Goal: Information Seeking & Learning: Learn about a topic

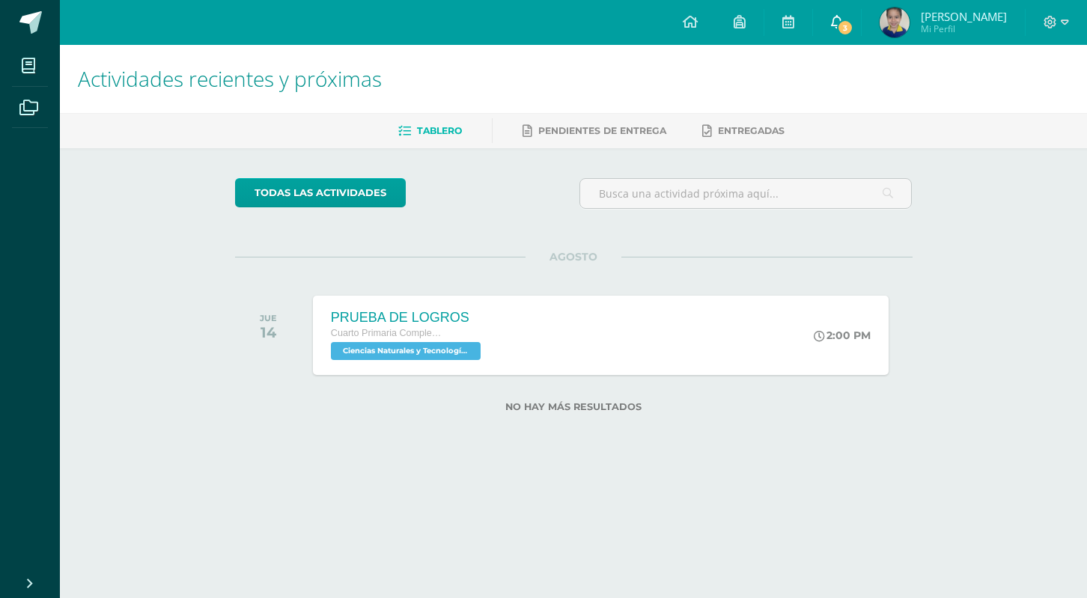
click at [853, 26] on span "3" at bounding box center [845, 27] width 16 height 16
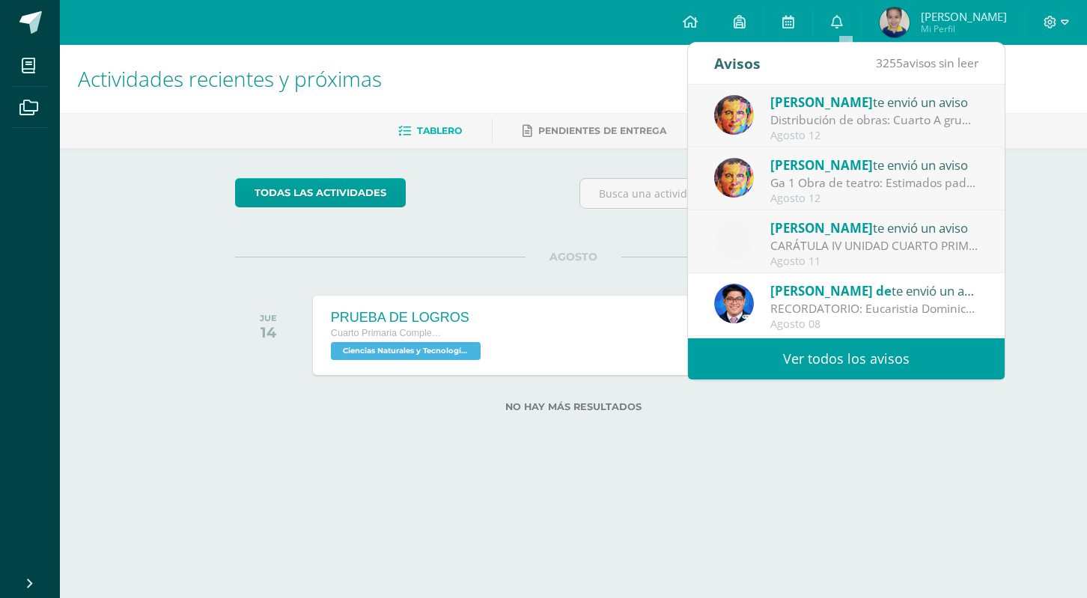
click at [866, 244] on div "CARÁTULA IV UNIDAD CUARTO PRIMARIA - INFORMÁTICA: Buenas tardes es un gusto sal…" at bounding box center [874, 245] width 208 height 17
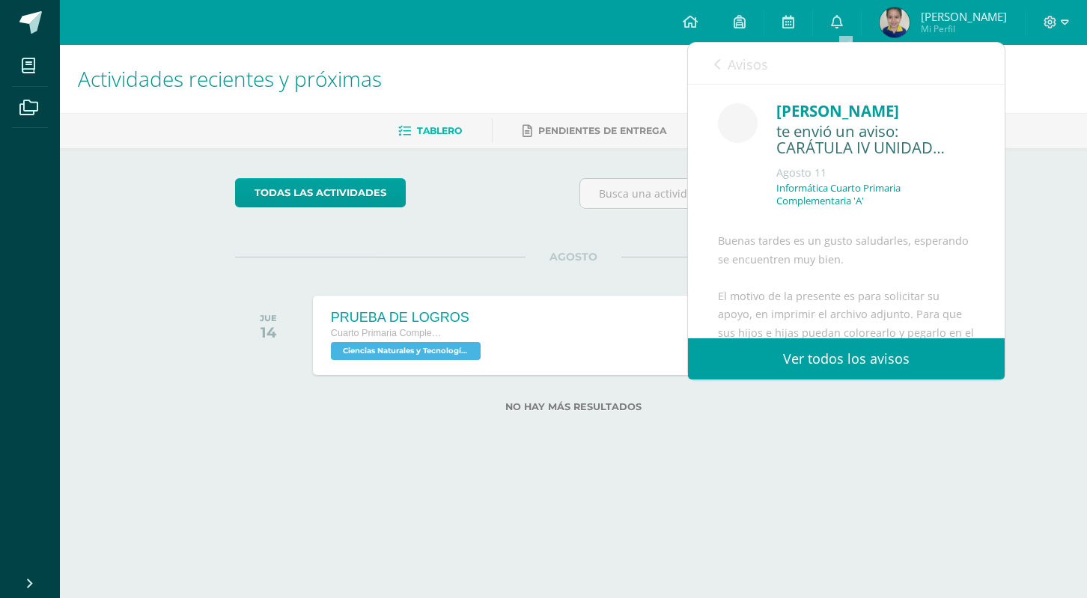
scroll to position [268, 0]
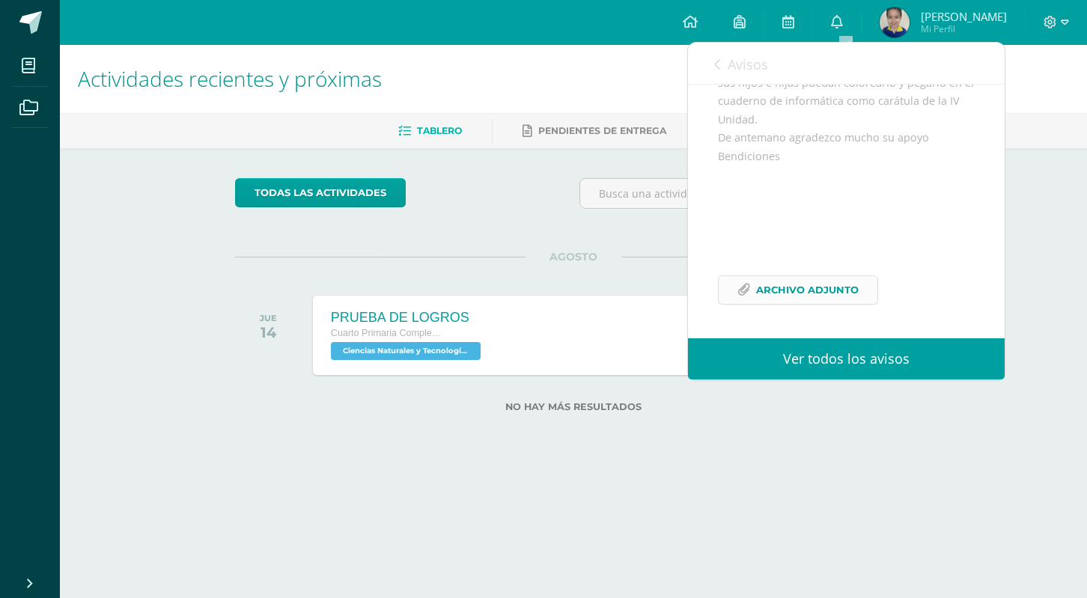
click at [832, 292] on span "Archivo Adjunto" at bounding box center [807, 290] width 103 height 28
click at [713, 64] on div "Avisos 3254 avisos sin leer Avisos" at bounding box center [846, 64] width 317 height 42
click at [851, 20] on link "0" at bounding box center [837, 22] width 48 height 45
click at [526, 239] on div "todas las Actividades No tienes actividades Échale un vistazo a los demás perío…" at bounding box center [573, 304] width 737 height 312
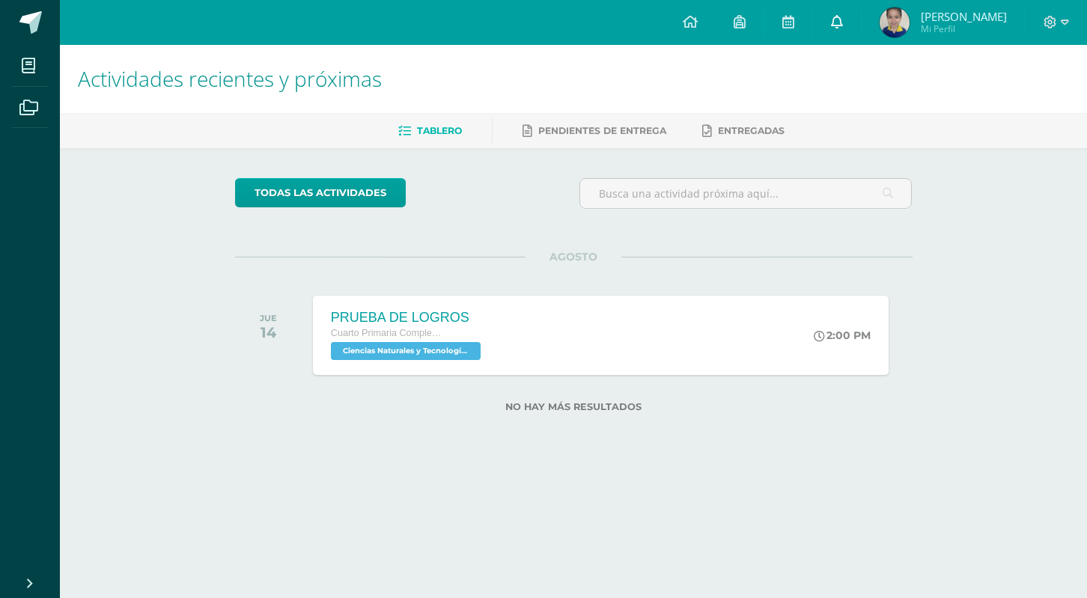
click at [843, 19] on icon at bounding box center [837, 21] width 12 height 13
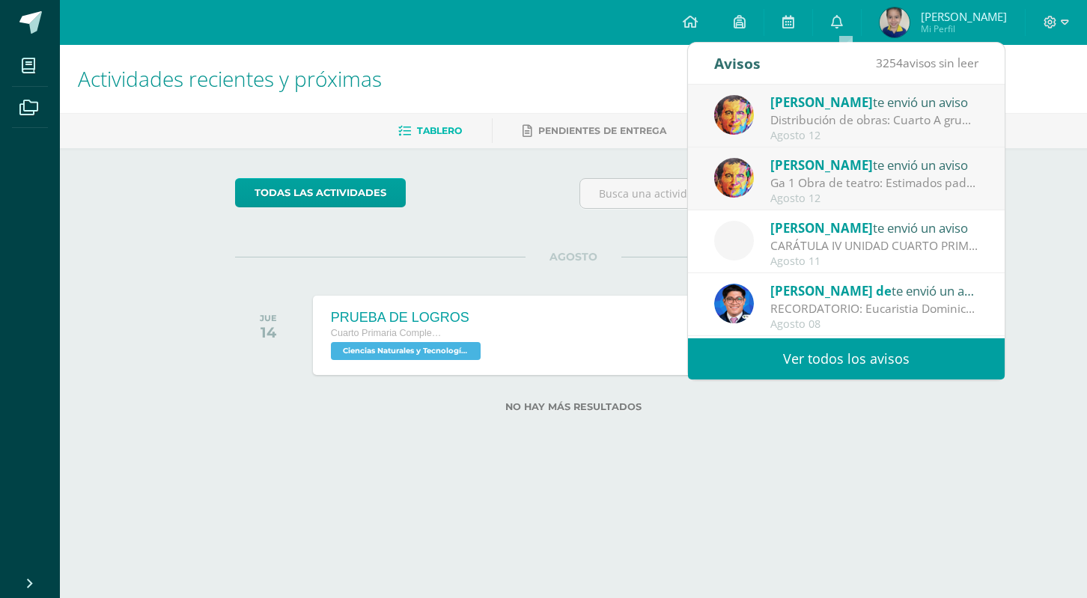
click at [842, 358] on link "Ver todos los avisos" at bounding box center [846, 358] width 317 height 41
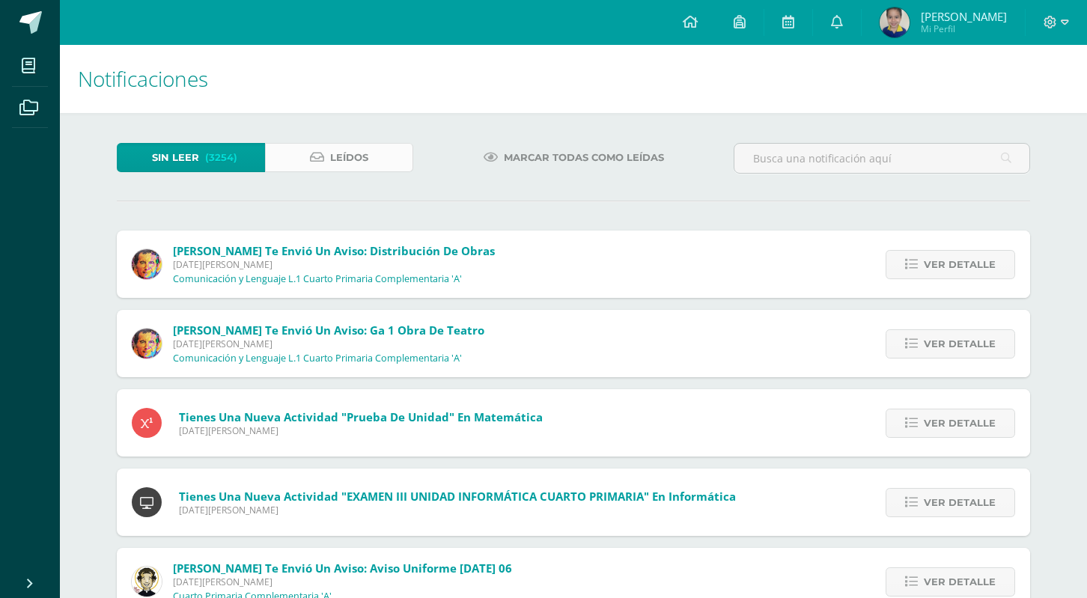
click at [389, 160] on link "Leídos" at bounding box center [339, 157] width 148 height 29
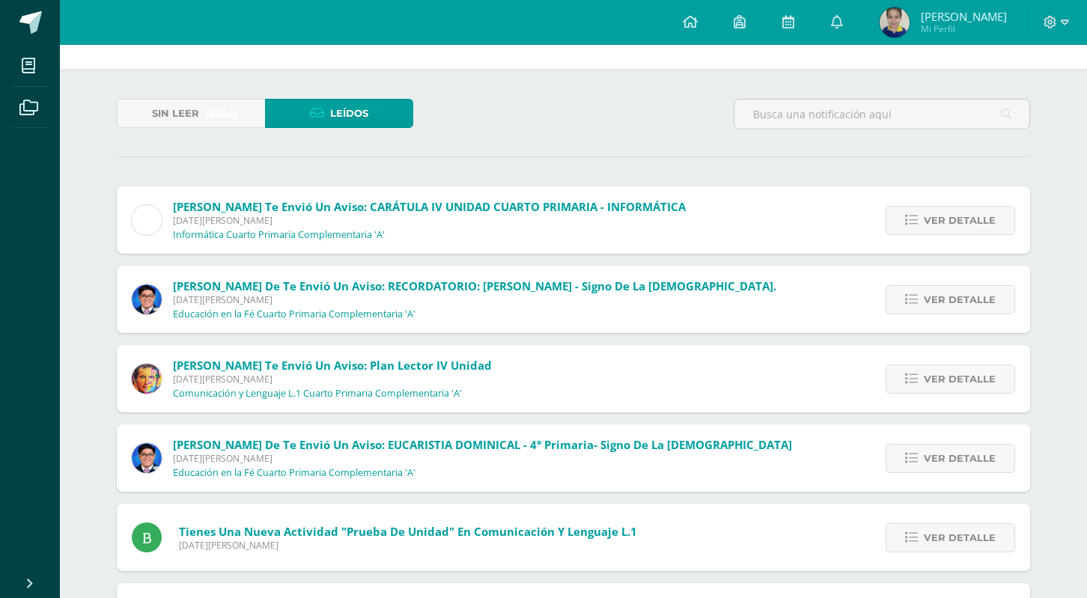
scroll to position [28, 0]
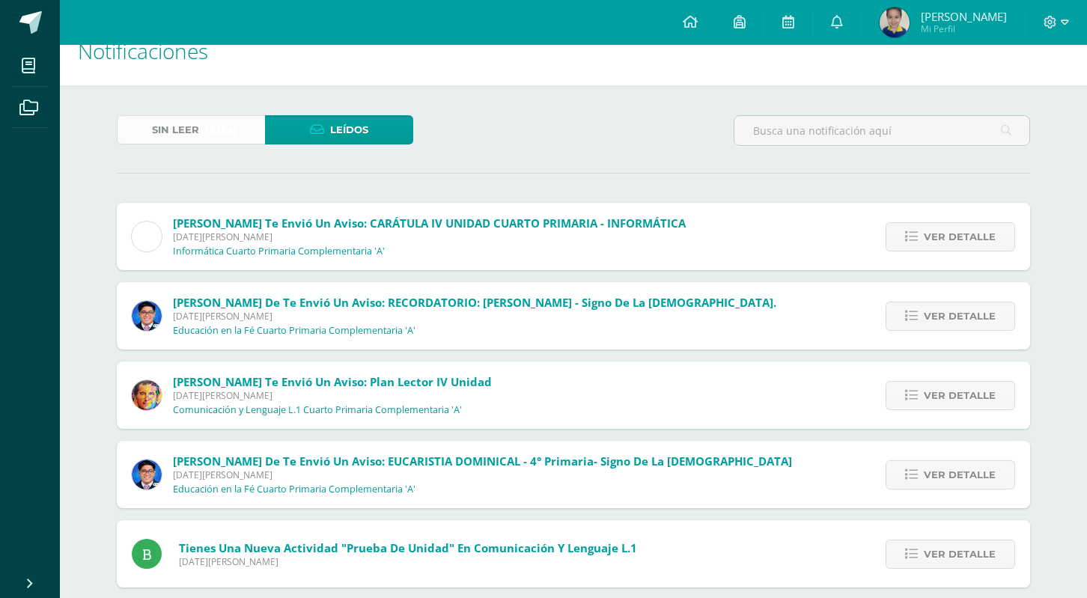
click at [237, 126] on link "Sin leer (3254)" at bounding box center [191, 129] width 148 height 29
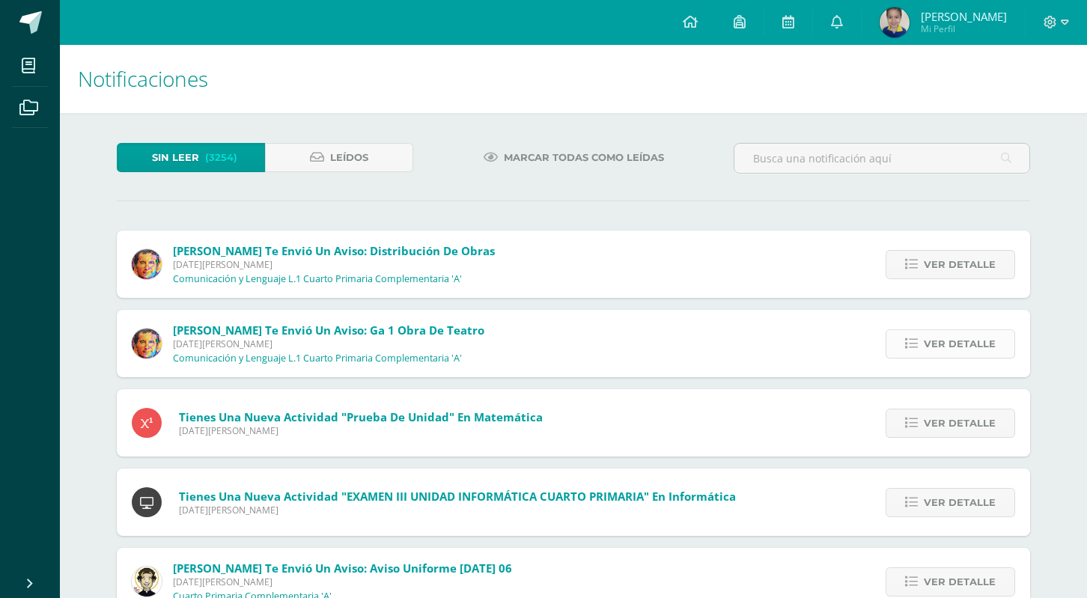
click at [909, 348] on icon at bounding box center [911, 344] width 13 height 13
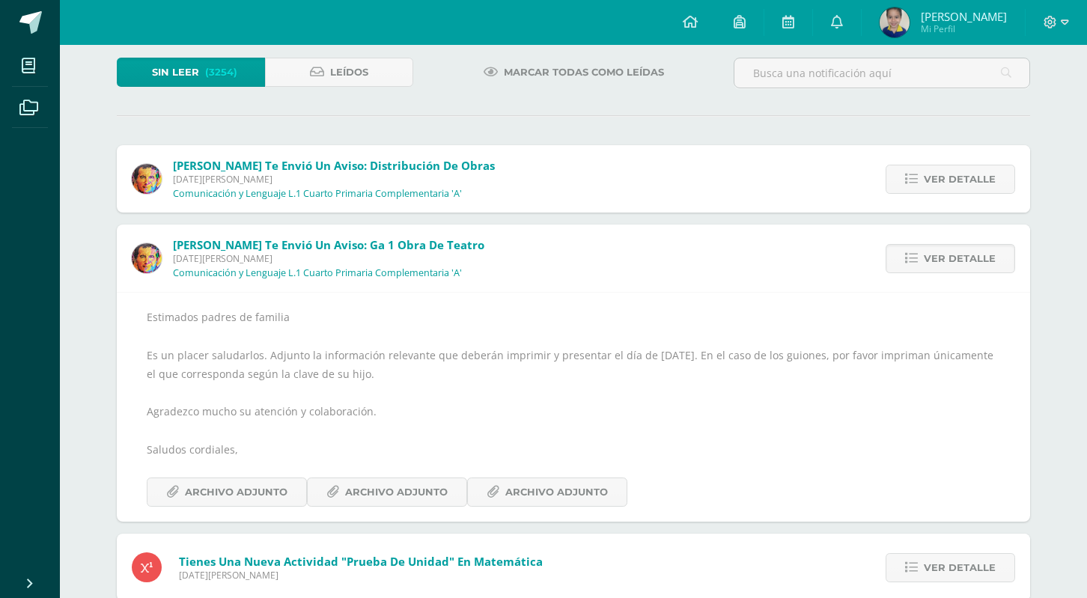
scroll to position [109, 0]
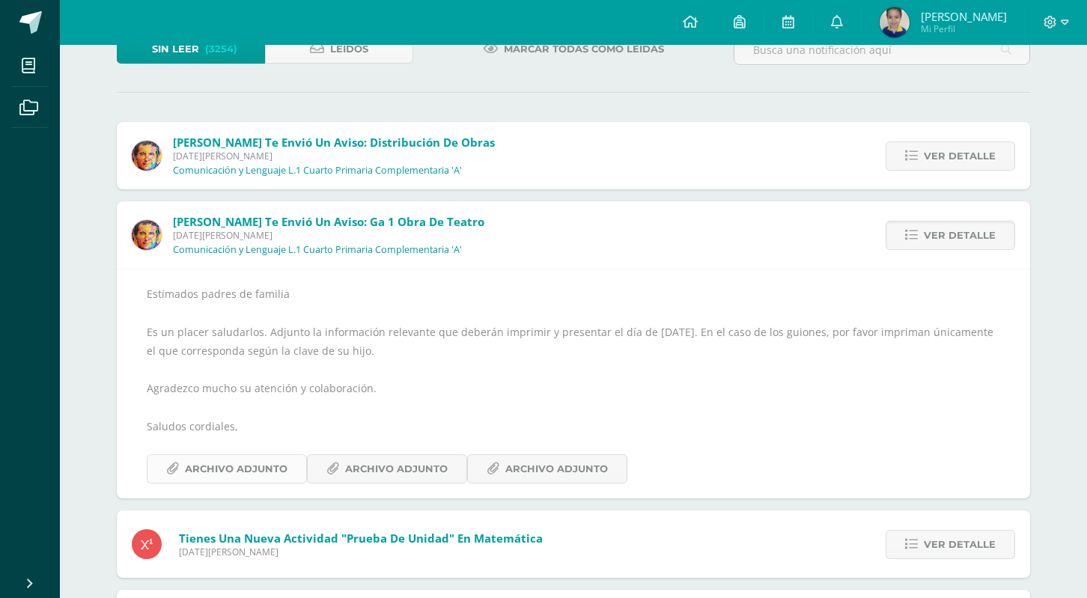
click at [273, 473] on span "Archivo Adjunto" at bounding box center [236, 469] width 103 height 28
click at [531, 474] on span "Archivo Adjunto" at bounding box center [556, 469] width 103 height 28
click at [255, 475] on span "Archivo Adjunto" at bounding box center [236, 469] width 103 height 28
click at [573, 475] on span "Archivo Adjunto" at bounding box center [556, 469] width 103 height 28
click at [392, 470] on span "Archivo Adjunto" at bounding box center [396, 469] width 103 height 28
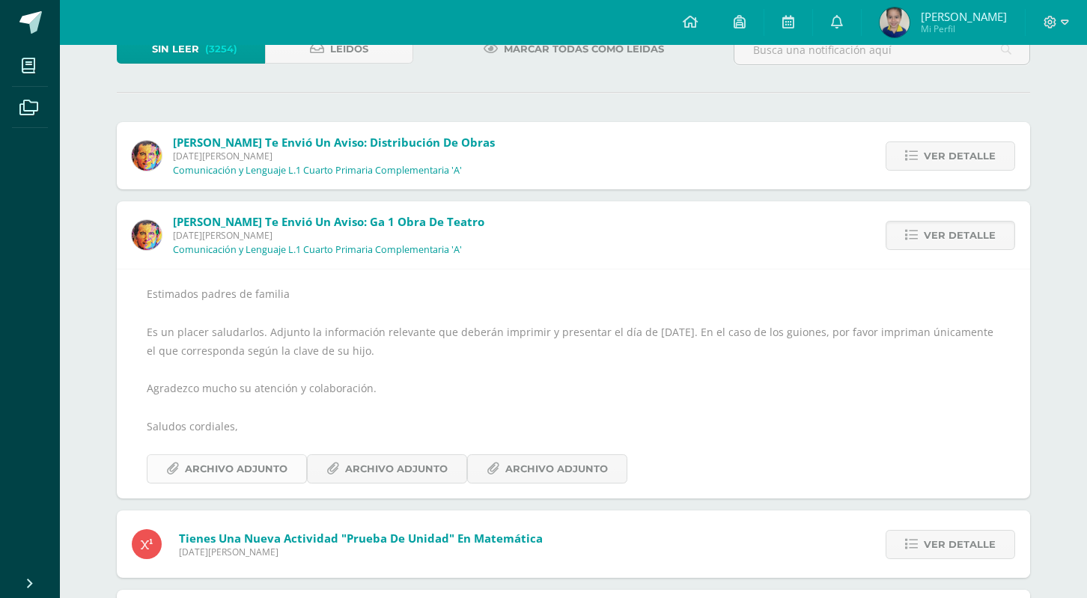
click at [245, 462] on span "Archivo Adjunto" at bounding box center [236, 469] width 103 height 28
